Goal: Transaction & Acquisition: Purchase product/service

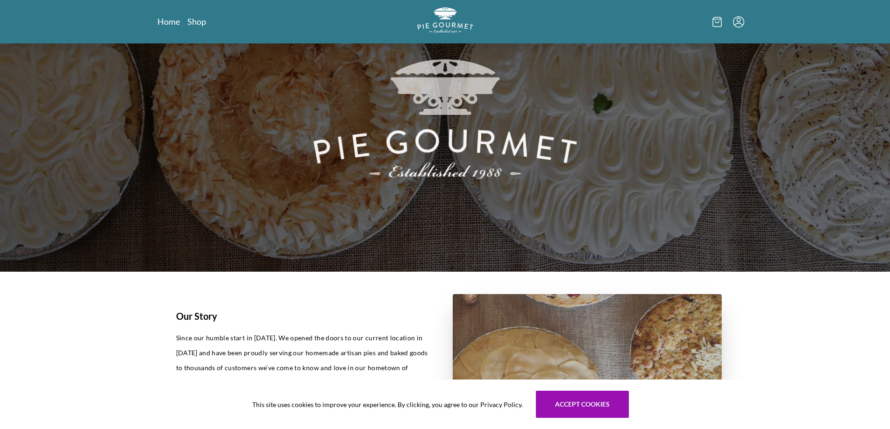
scroll to position [93, 0]
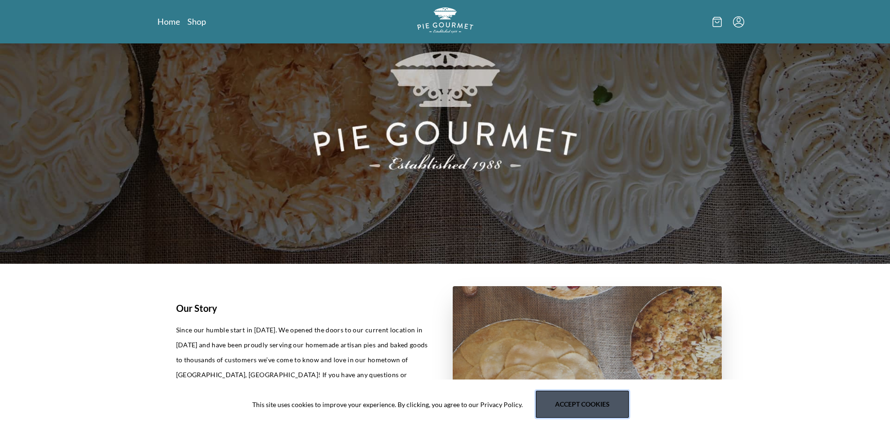
click at [592, 401] on button "Accept cookies" at bounding box center [582, 404] width 93 height 27
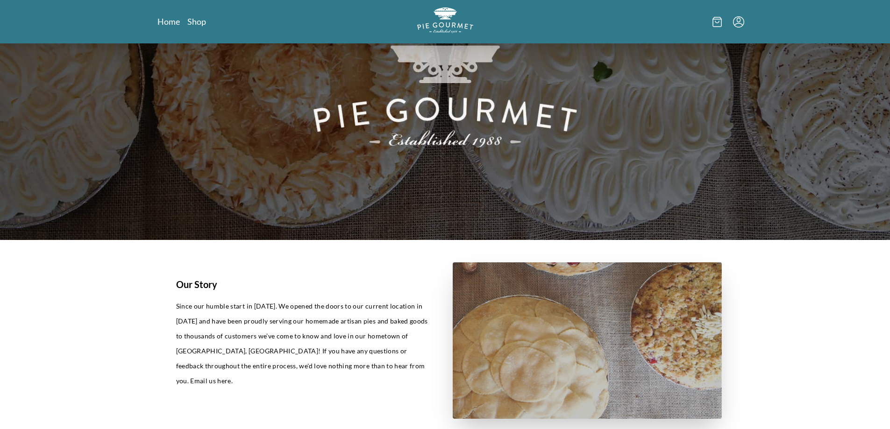
scroll to position [0, 0]
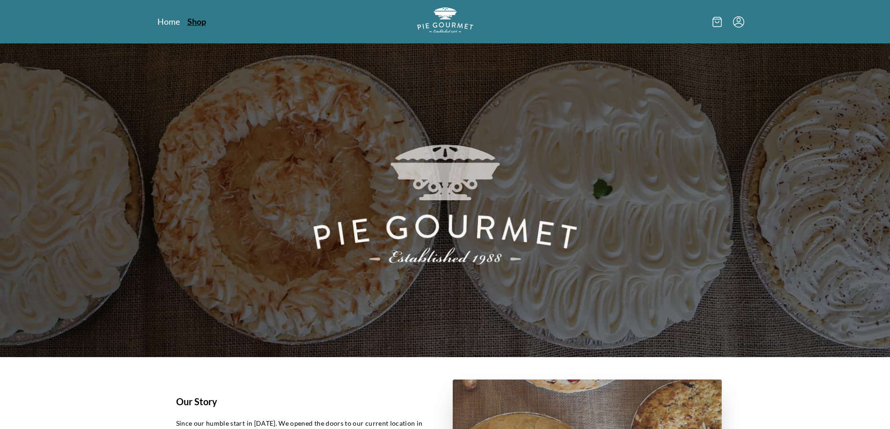
click at [195, 20] on link "Shop" at bounding box center [196, 21] width 19 height 11
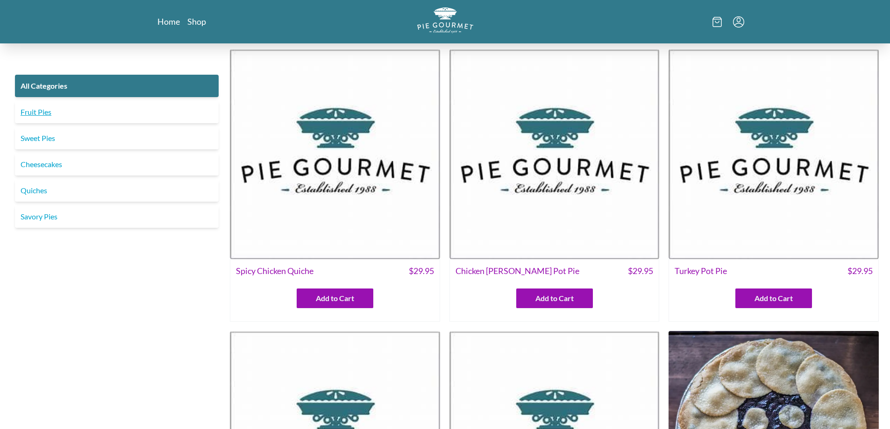
click at [44, 113] on link "Fruit Pies" at bounding box center [117, 112] width 204 height 22
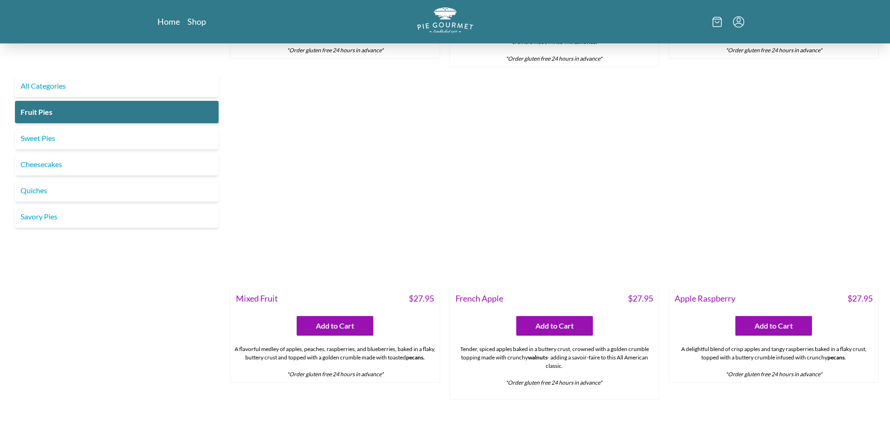
scroll to position [607, 0]
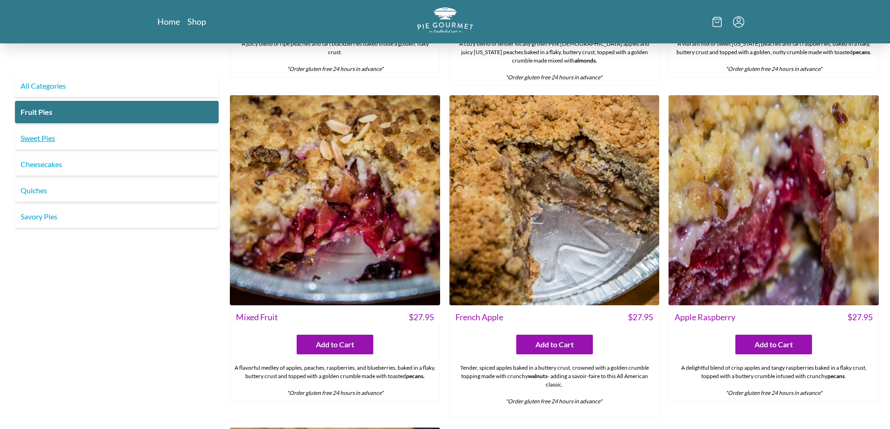
click at [38, 138] on link "Sweet Pies" at bounding box center [117, 138] width 204 height 22
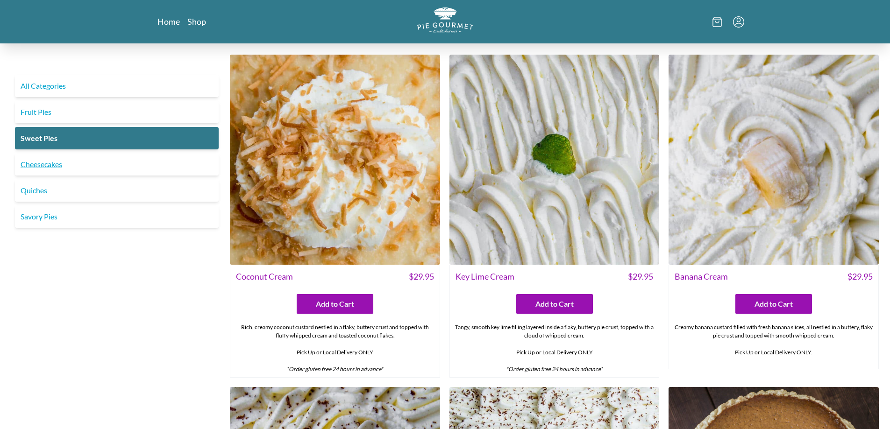
click at [52, 164] on link "Cheesecakes" at bounding box center [117, 164] width 204 height 22
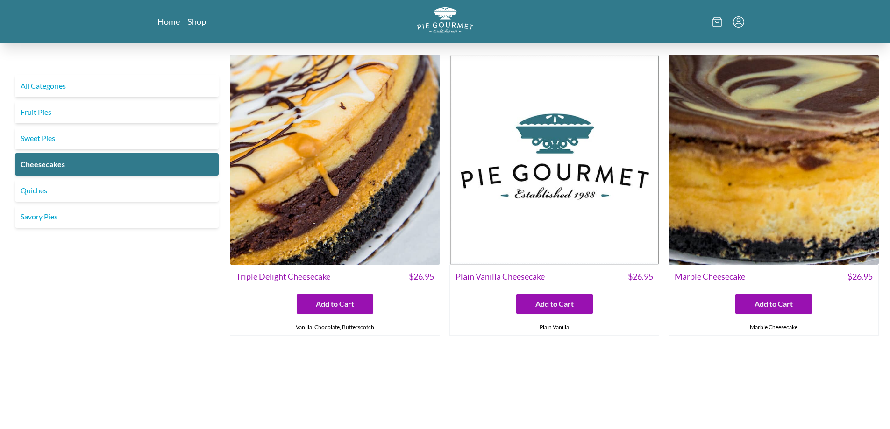
click at [35, 189] on link "Quiches" at bounding box center [117, 190] width 204 height 22
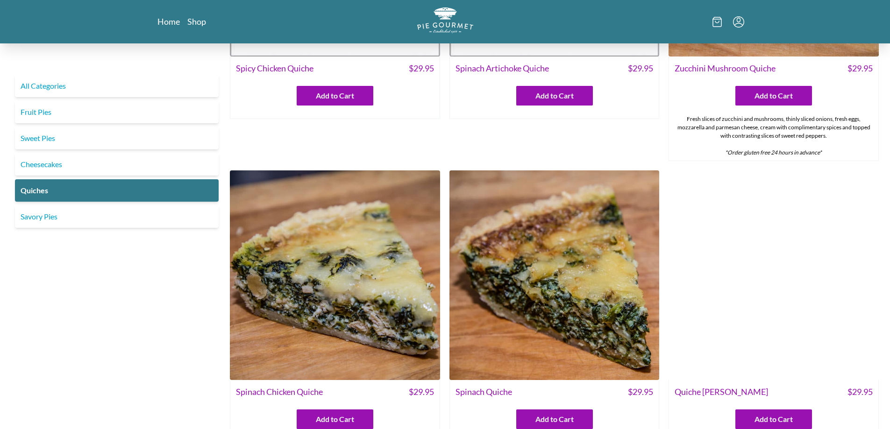
scroll to position [234, 0]
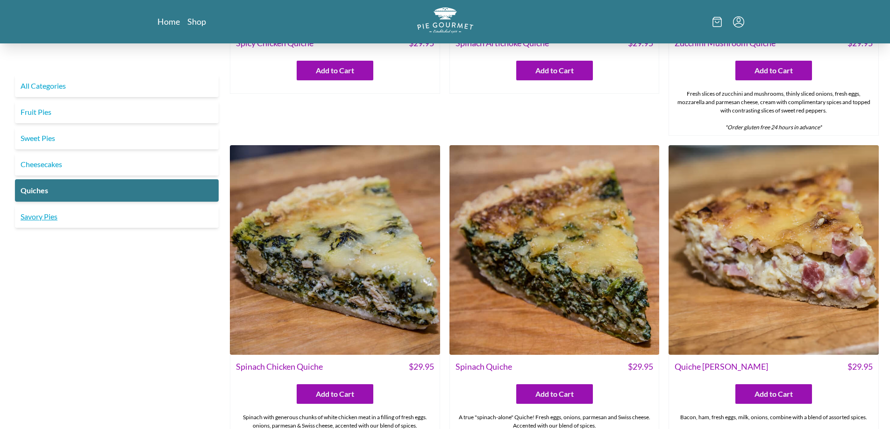
click at [46, 217] on link "Savory Pies" at bounding box center [117, 217] width 204 height 22
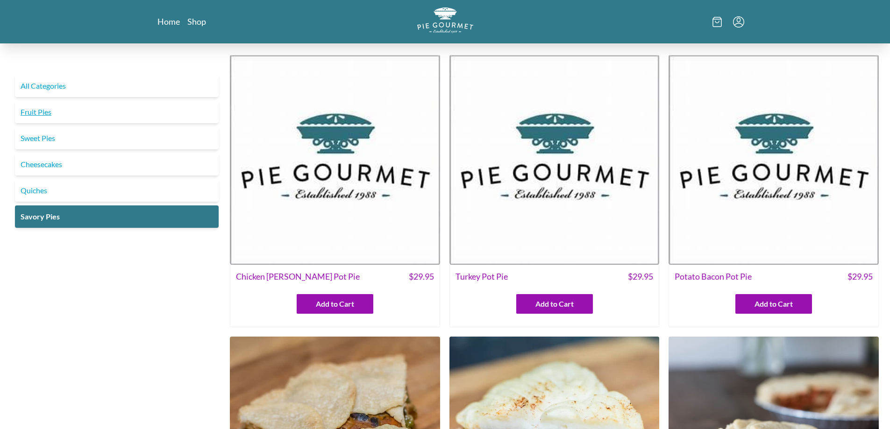
click at [48, 113] on link "Fruit Pies" at bounding box center [117, 112] width 204 height 22
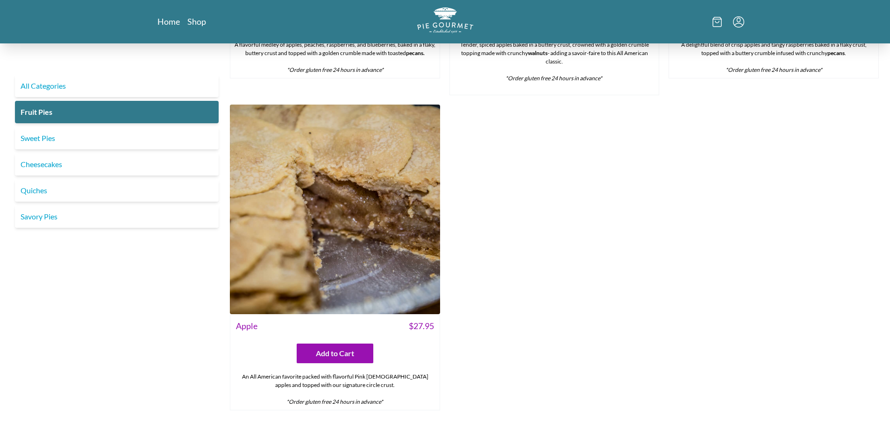
scroll to position [934, 0]
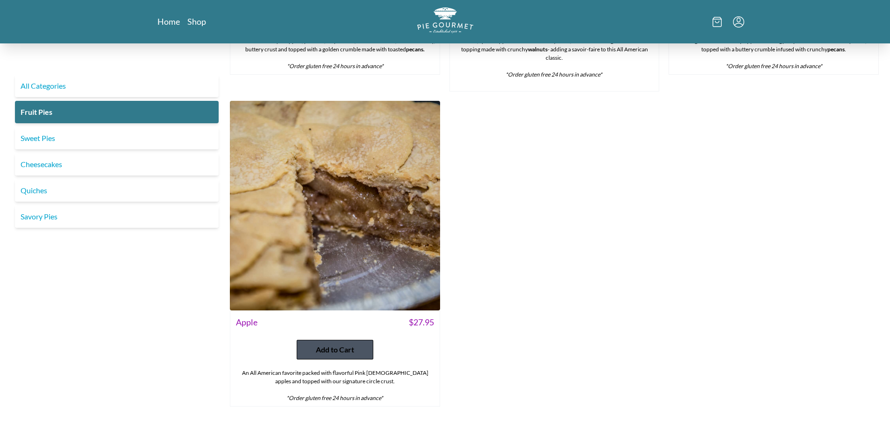
click at [321, 347] on span "Add to Cart" at bounding box center [335, 349] width 38 height 11
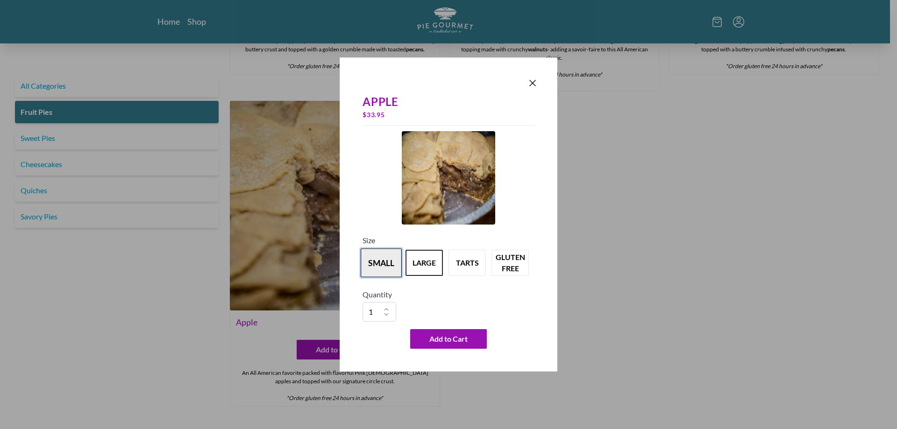
click at [370, 258] on button "small" at bounding box center [381, 263] width 41 height 29
click at [465, 263] on button "tarts" at bounding box center [467, 263] width 41 height 29
click at [375, 262] on button "small" at bounding box center [381, 263] width 41 height 29
click at [471, 334] on button "Add to Cart" at bounding box center [448, 339] width 77 height 20
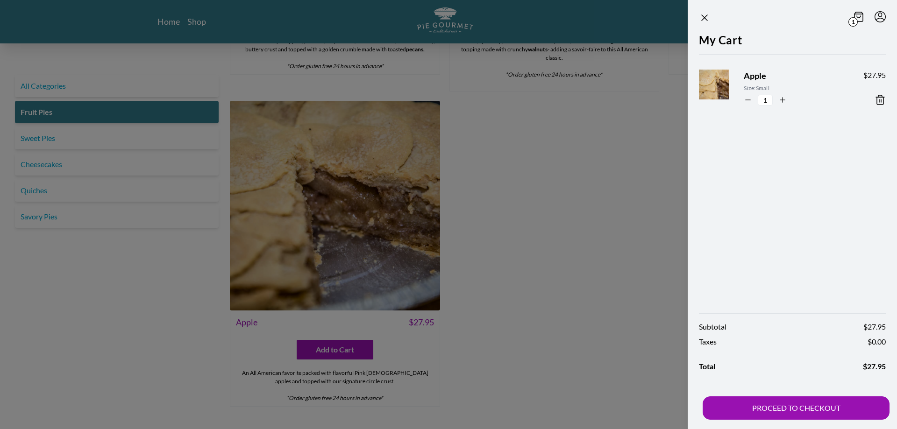
click at [564, 368] on div at bounding box center [448, 214] width 897 height 429
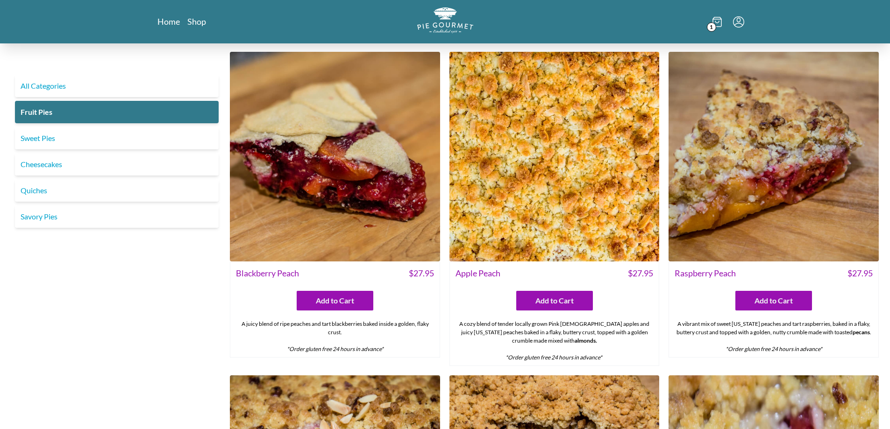
scroll to position [93, 0]
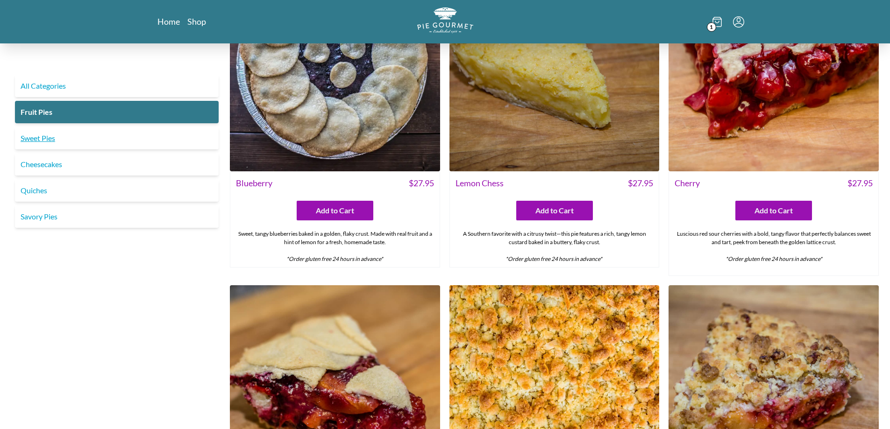
click at [46, 140] on link "Sweet Pies" at bounding box center [117, 138] width 204 height 22
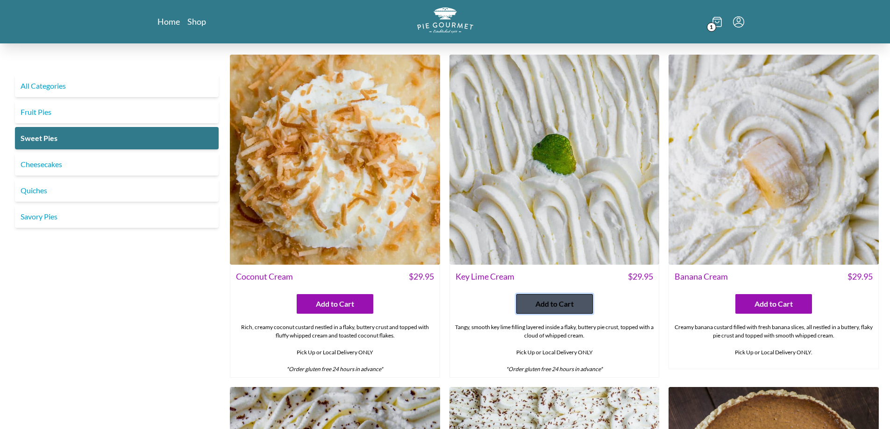
click at [555, 305] on span "Add to Cart" at bounding box center [554, 303] width 38 height 11
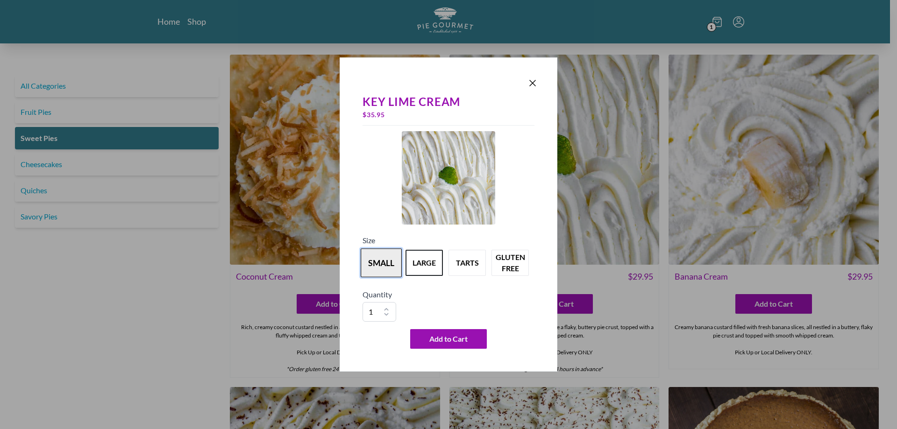
click at [381, 267] on button "small" at bounding box center [381, 263] width 41 height 29
click at [355, 350] on div "Key Lime Cream $ 29.95 Size small large tarts gluten free Quantity 1 2 3 4 5 6 …" at bounding box center [449, 214] width 218 height 314
click at [432, 340] on span "Add to Cart" at bounding box center [448, 339] width 38 height 11
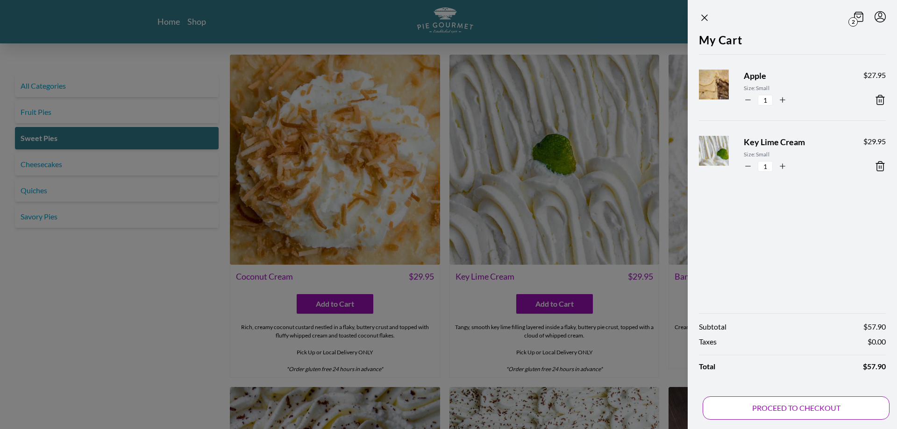
click at [781, 405] on button "PROCEED TO CHECKOUT" at bounding box center [796, 408] width 187 height 23
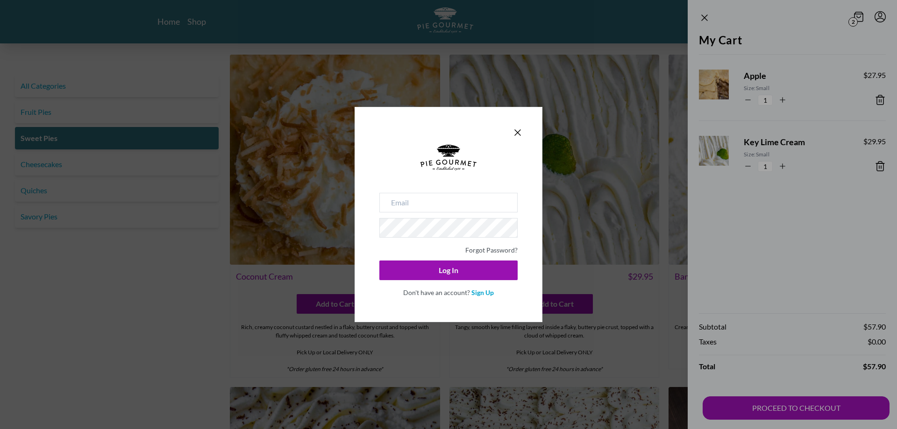
click at [519, 127] on div at bounding box center [448, 132] width 149 height 13
click at [521, 134] on icon "Close panel" at bounding box center [517, 132] width 11 height 11
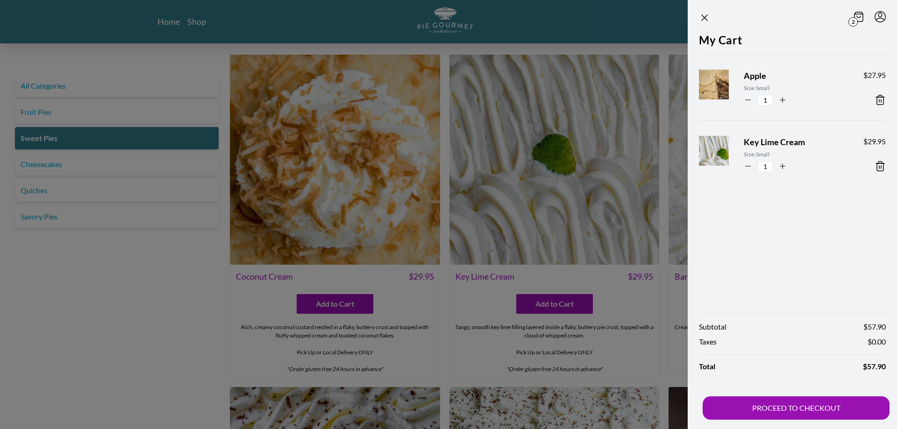
drag, startPoint x: 704, startPoint y: 16, endPoint x: 678, endPoint y: 47, distance: 40.8
click at [703, 15] on icon "Close panel" at bounding box center [704, 17] width 11 height 11
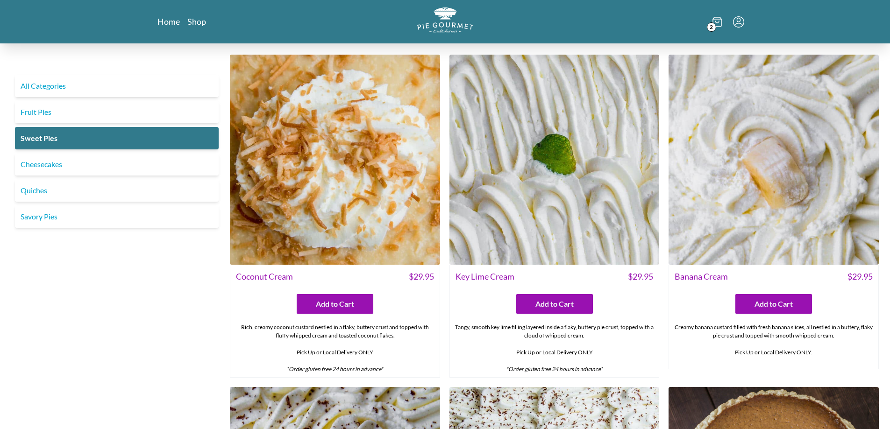
drag, startPoint x: 130, startPoint y: 314, endPoint x: 135, endPoint y: 310, distance: 6.4
